Goal: Contribute content

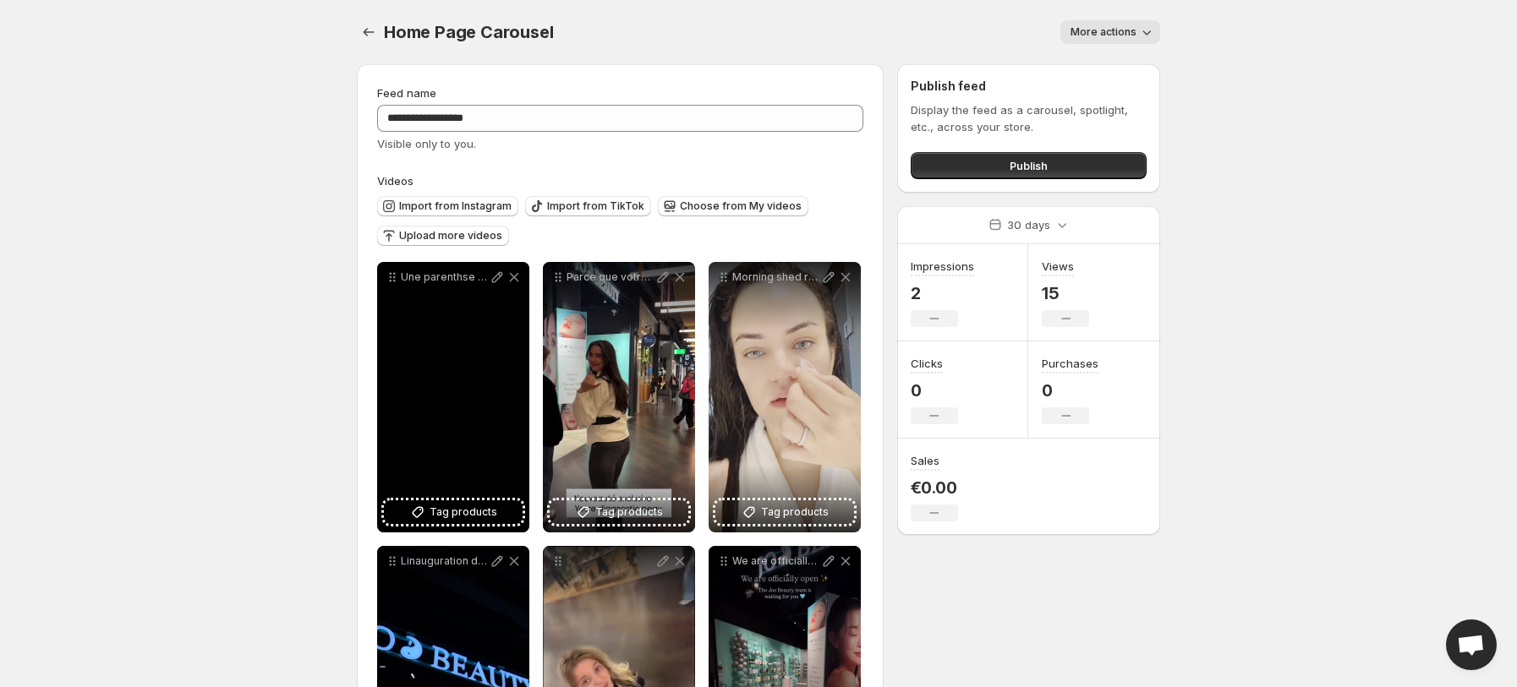
click at [443, 440] on div "Une parenthse beaut en boutique pour composer la routine idale entre clat du te…" at bounding box center [453, 397] width 152 height 271
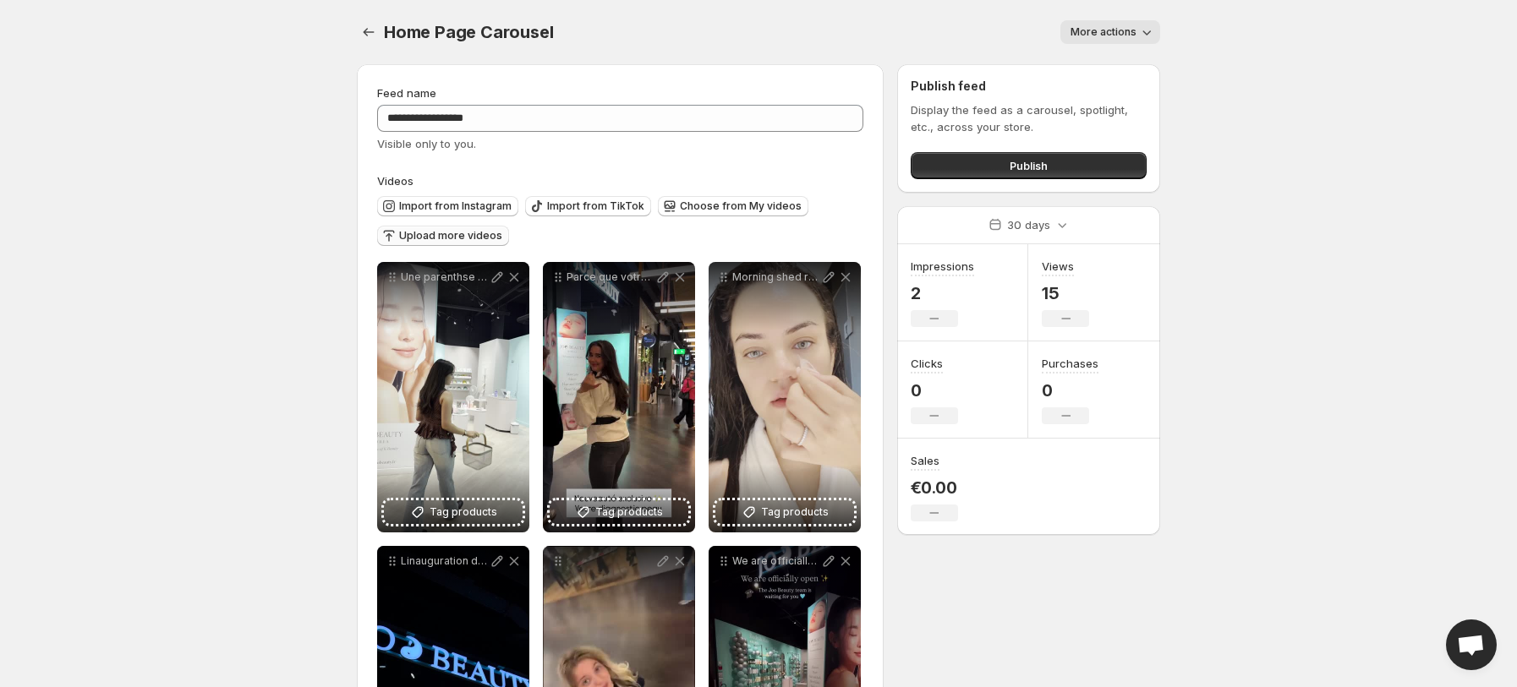
click at [450, 233] on span "Upload more videos" at bounding box center [450, 236] width 103 height 14
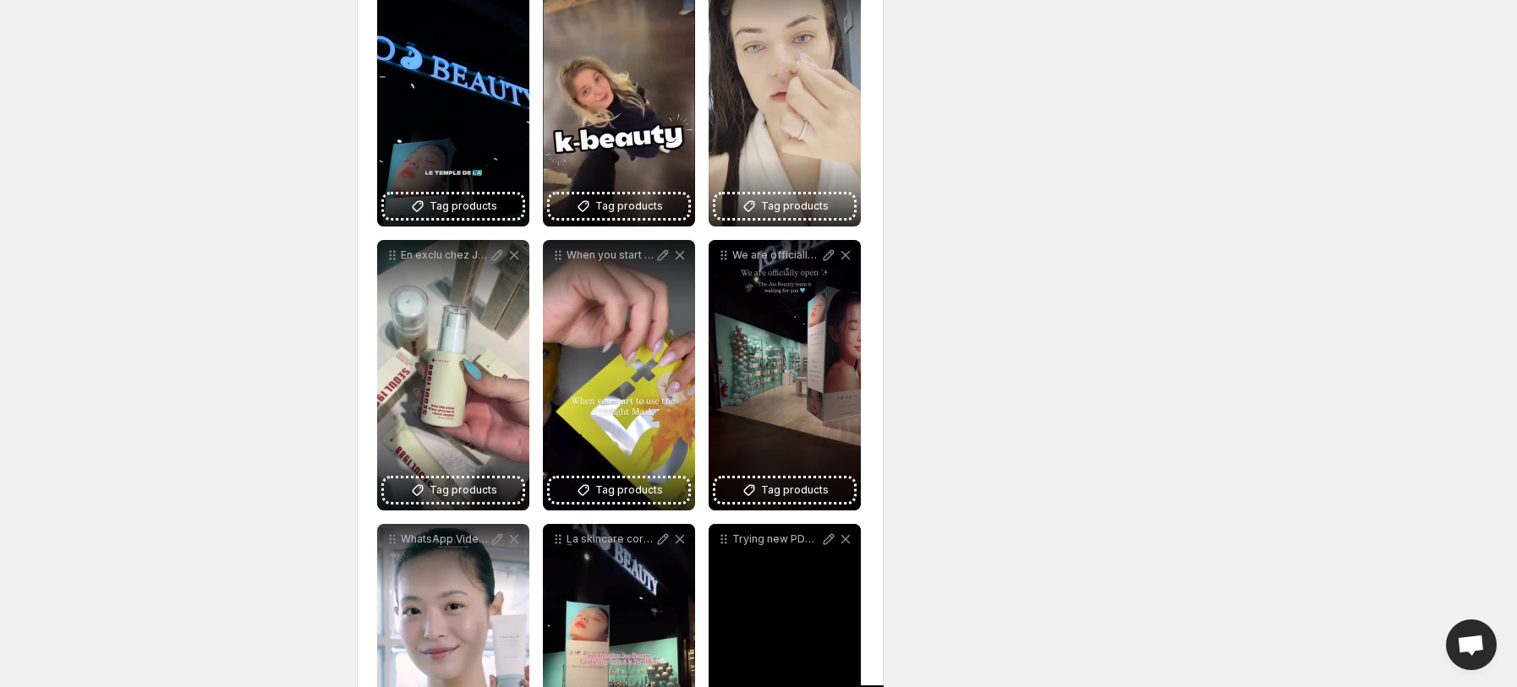
scroll to position [739, 0]
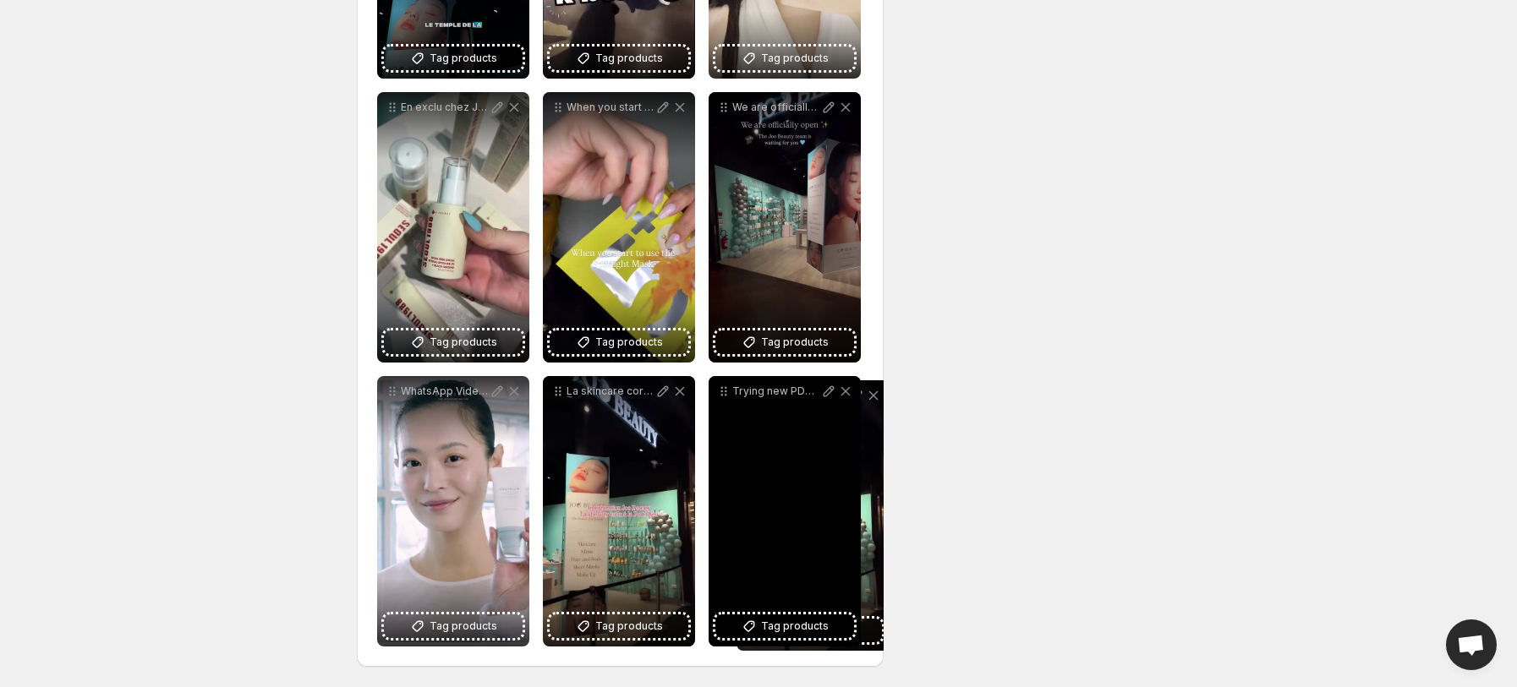
drag, startPoint x: 395, startPoint y: 17, endPoint x: 753, endPoint y: 402, distance: 525.8
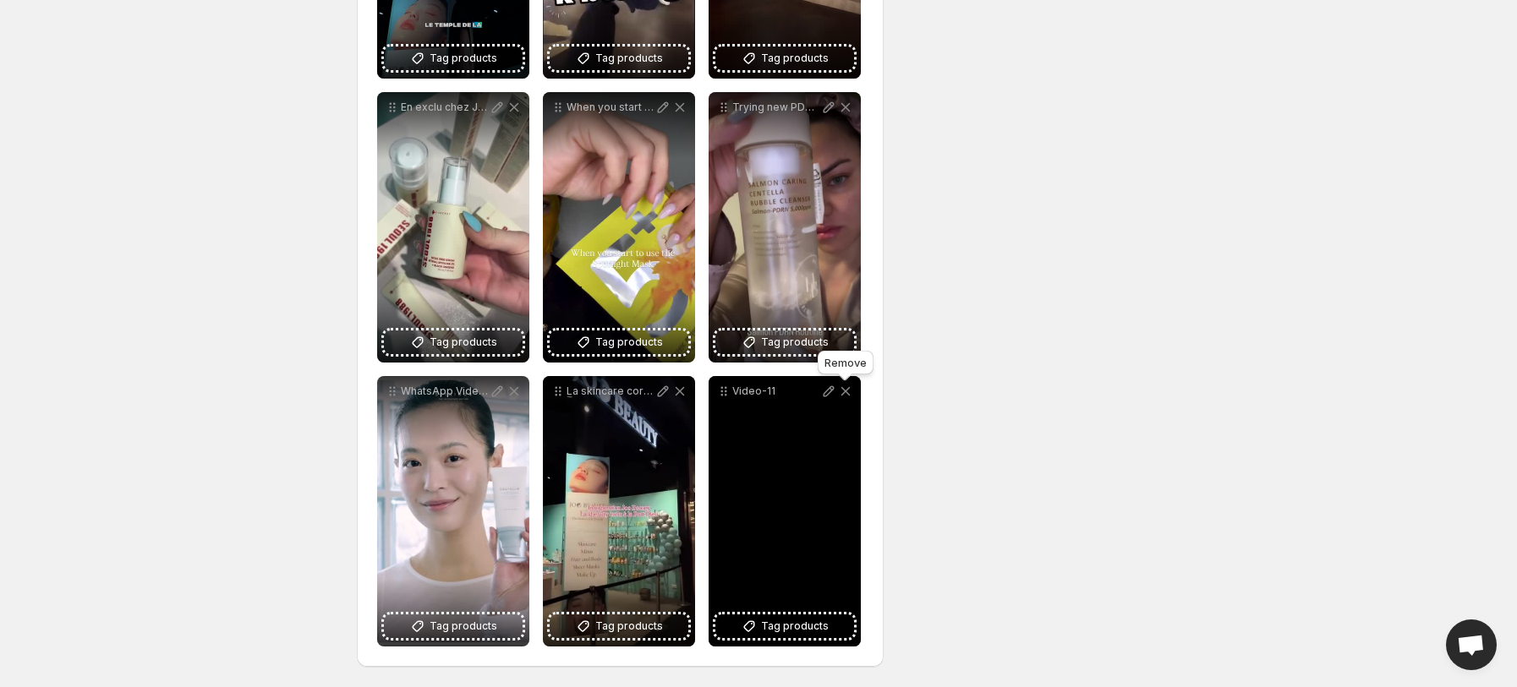
click at [845, 388] on icon at bounding box center [845, 391] width 17 height 17
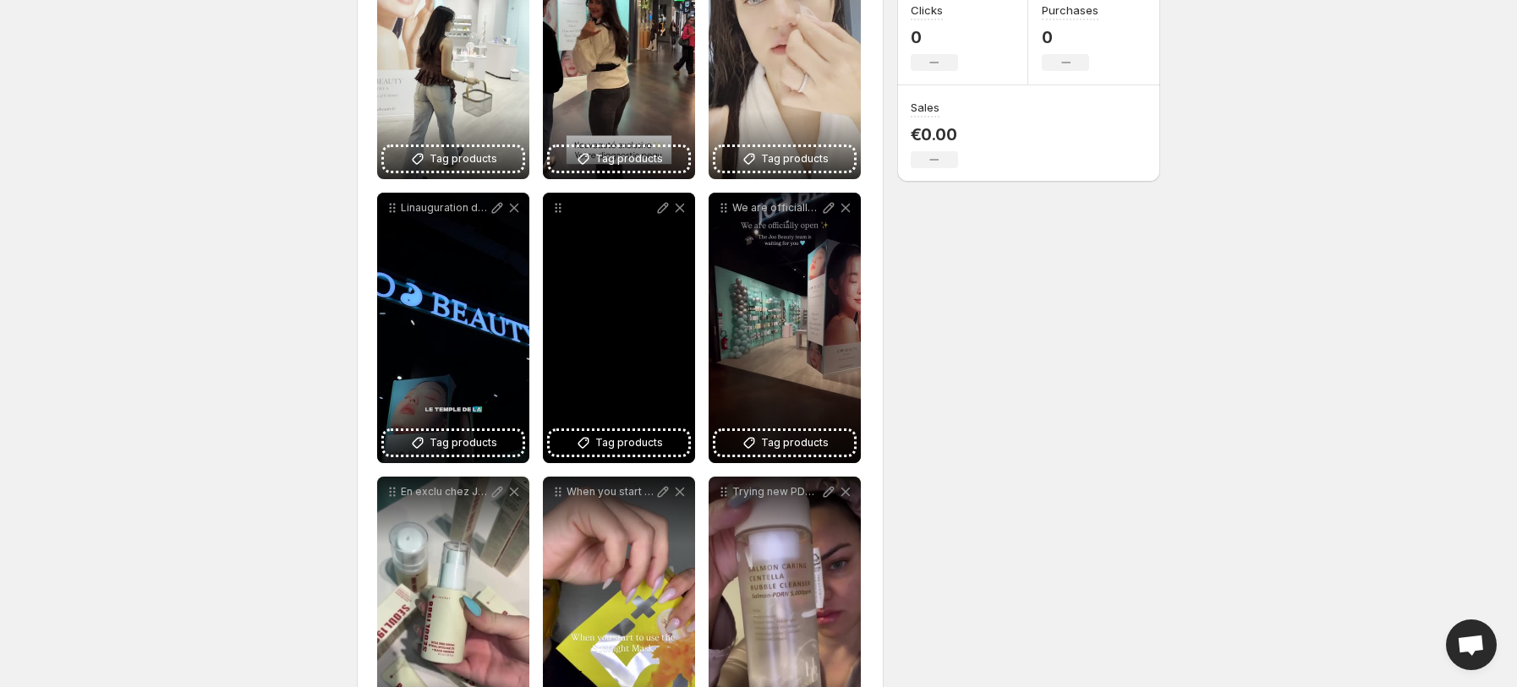
scroll to position [173, 0]
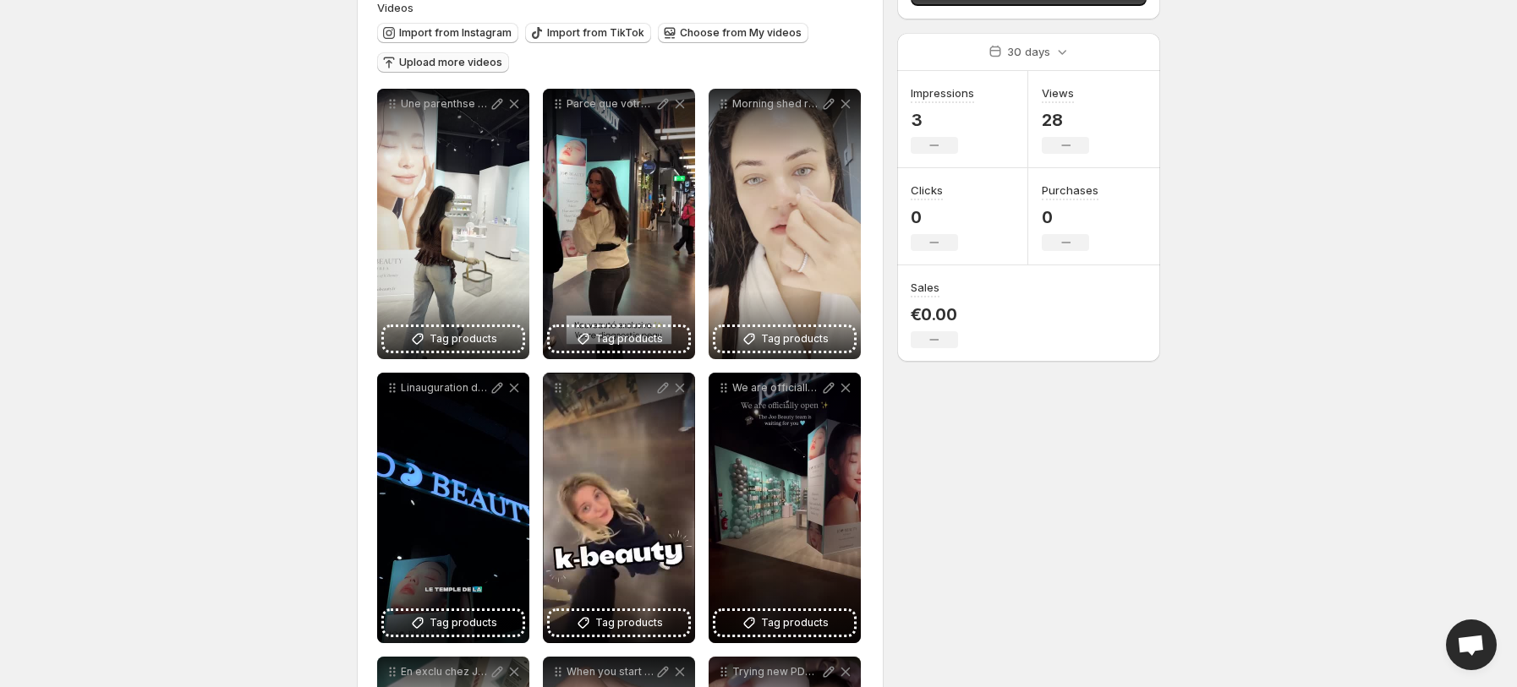
click at [428, 65] on span "Upload more videos" at bounding box center [450, 63] width 103 height 14
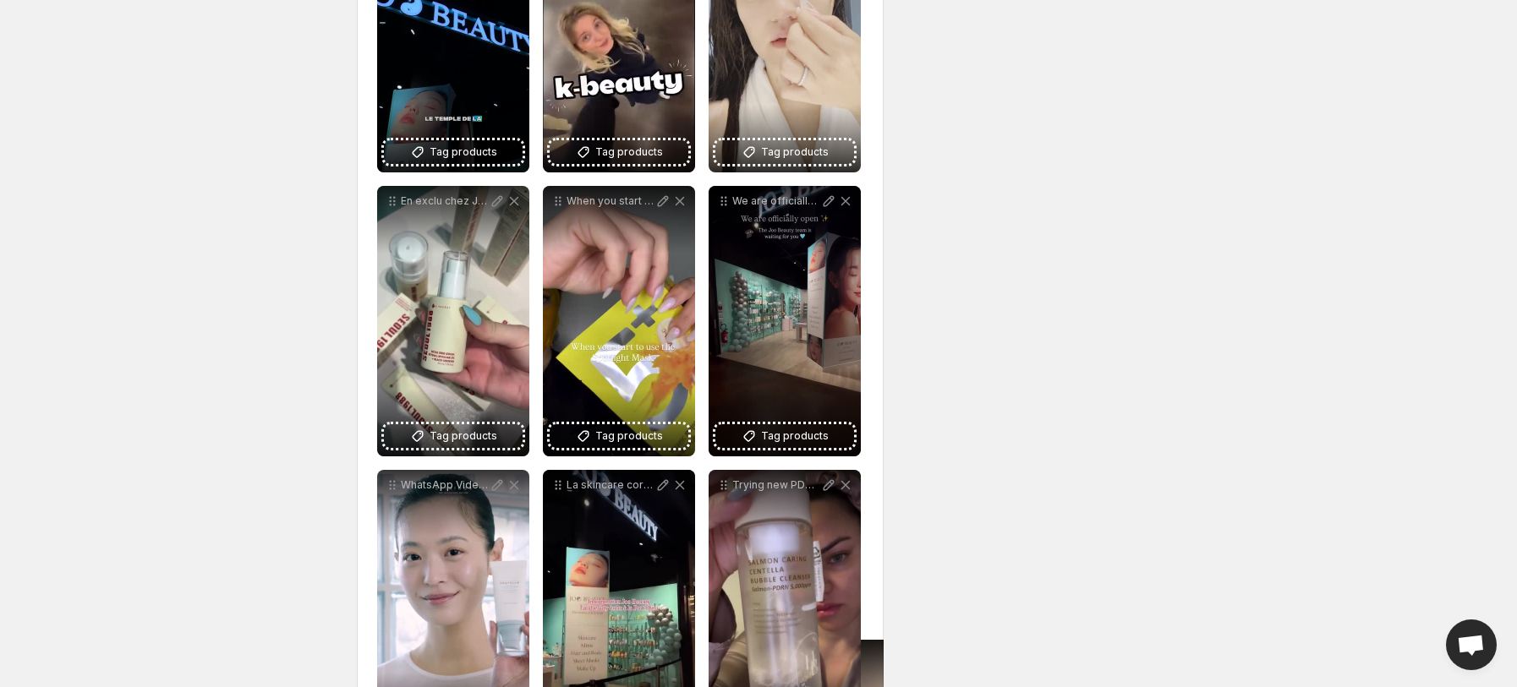
scroll to position [739, 0]
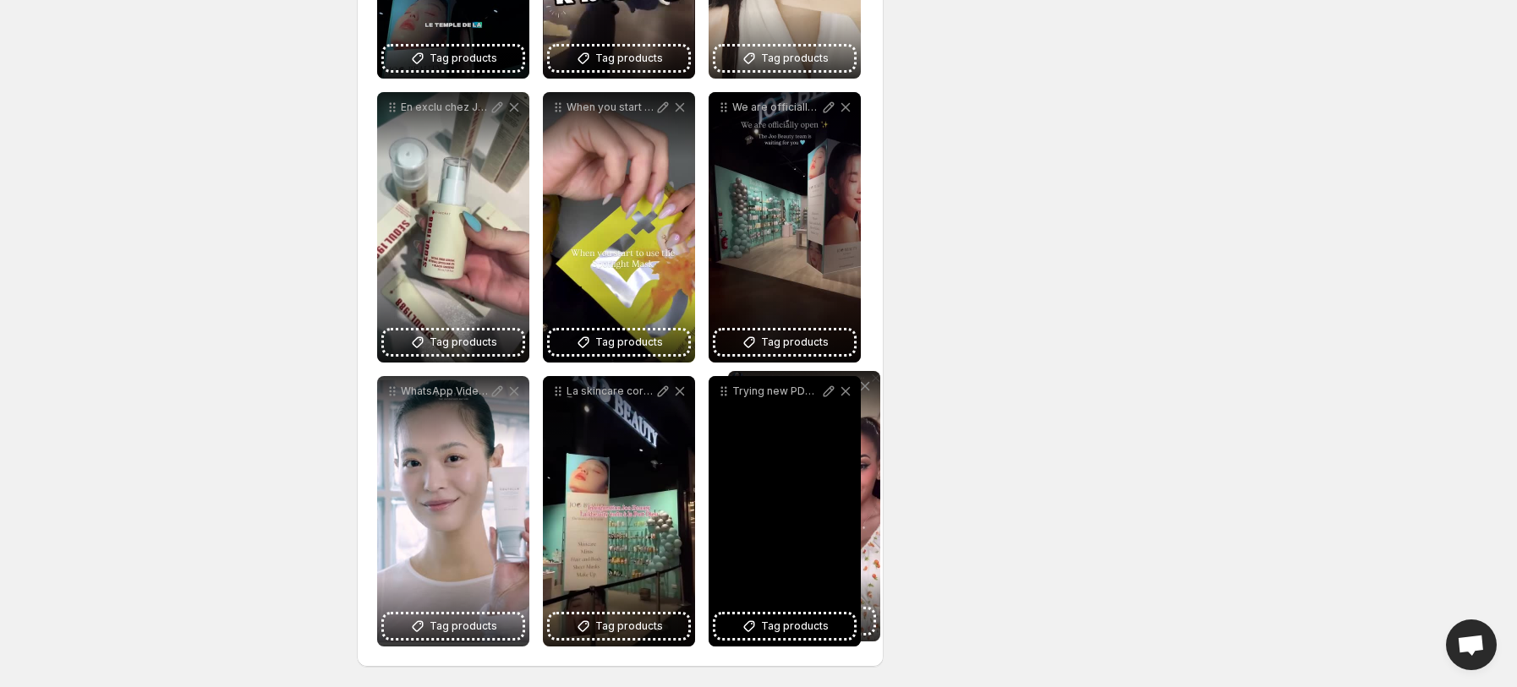
drag, startPoint x: 395, startPoint y: 139, endPoint x: 746, endPoint y: 393, distance: 433.4
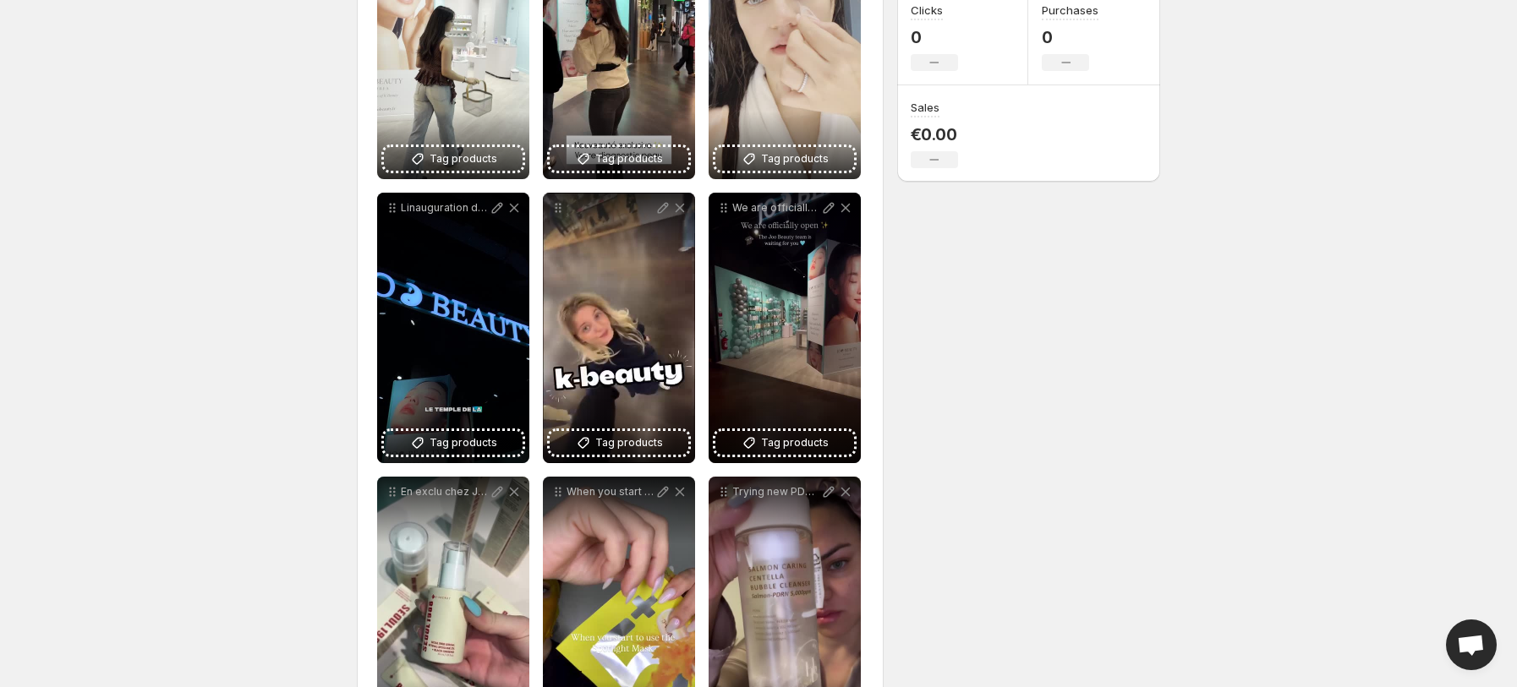
scroll to position [0, 0]
